Goal: Communication & Community: Participate in discussion

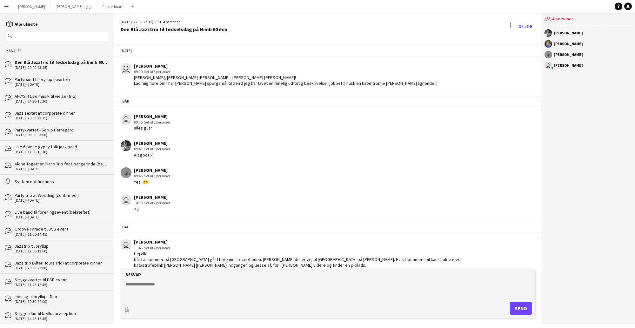
scroll to position [236, 0]
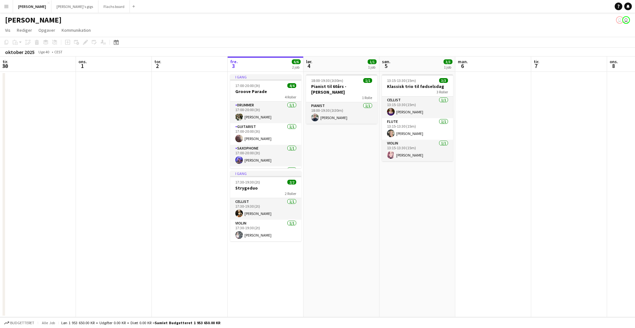
click at [8, 12] on button "Menu" at bounding box center [6, 6] width 13 height 13
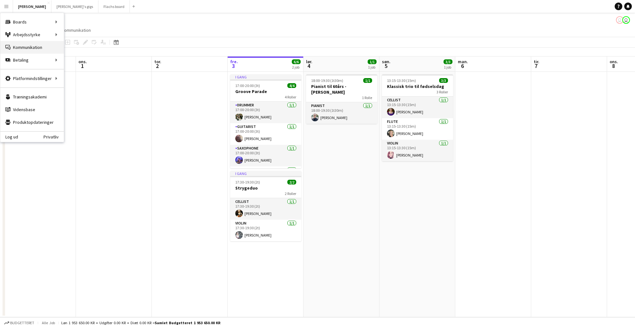
click at [24, 44] on link "Kommunikation Kommunikation" at bounding box center [32, 47] width 64 height 13
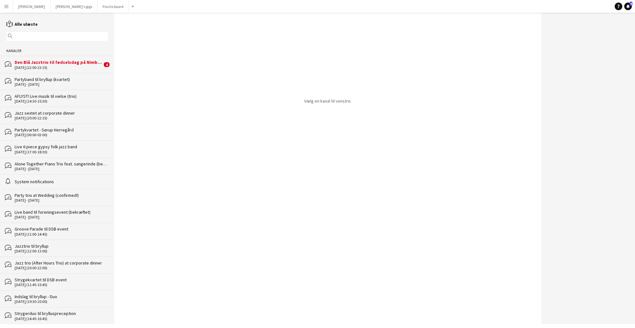
click at [41, 71] on div "bubbles Den Blå Jazztrio til fødselsdag på Nimb 60 min 04-10-2025 (22:00-23:15)…" at bounding box center [57, 64] width 114 height 17
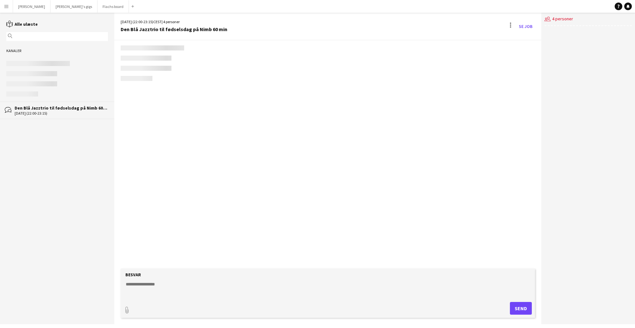
scroll to position [236, 0]
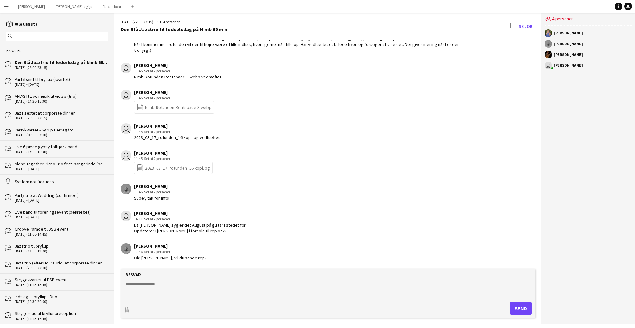
click at [56, 68] on div "[DATE] (22:00-23:15)" at bounding box center [61, 67] width 93 height 4
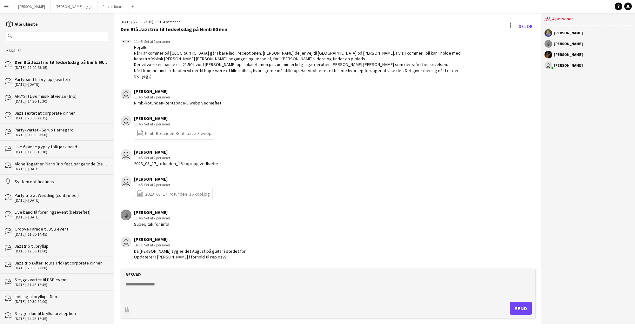
scroll to position [236, 0]
